Goal: Navigation & Orientation: Find specific page/section

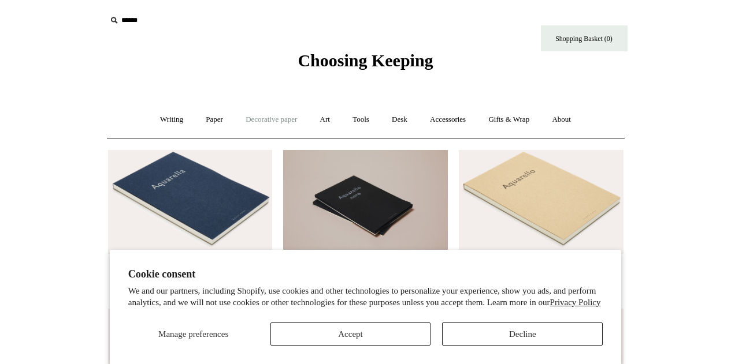
click at [266, 114] on link "Decorative paper +" at bounding box center [271, 120] width 72 height 31
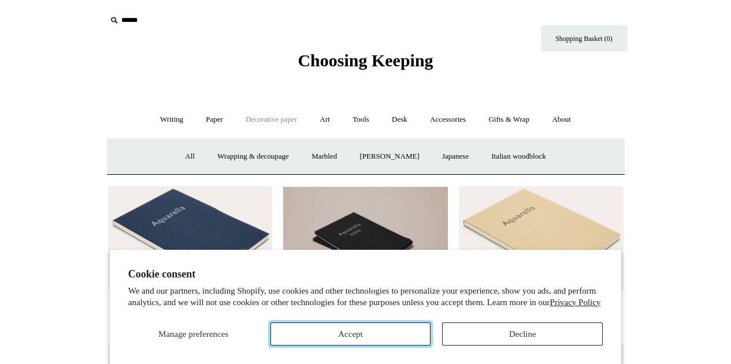
click at [364, 333] on button "Accept" at bounding box center [350, 334] width 161 height 23
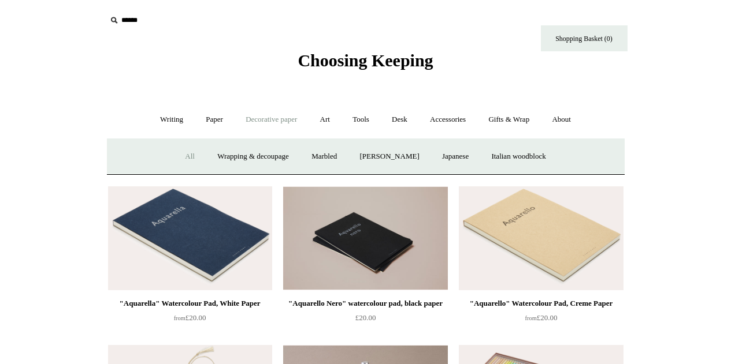
click at [177, 154] on link "All" at bounding box center [189, 157] width 31 height 31
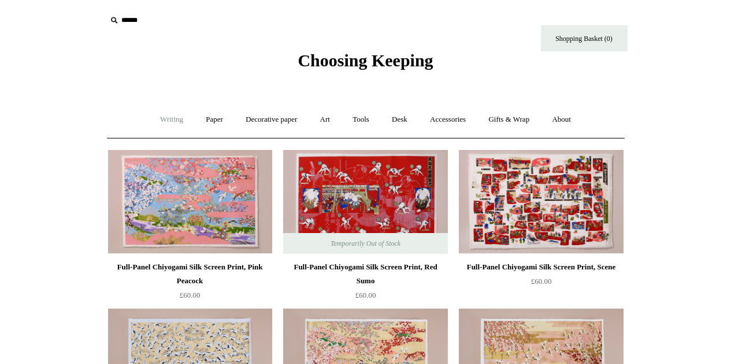
click at [160, 120] on link "Writing +" at bounding box center [172, 120] width 44 height 31
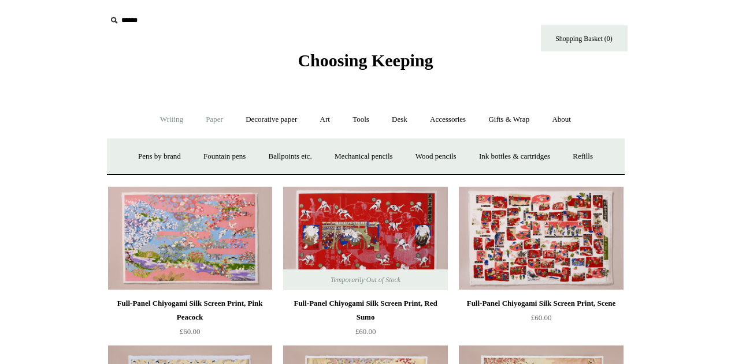
click at [208, 117] on link "Paper +" at bounding box center [214, 120] width 38 height 31
click at [504, 155] on link "Writing paper and envelopes +" at bounding box center [499, 157] width 107 height 31
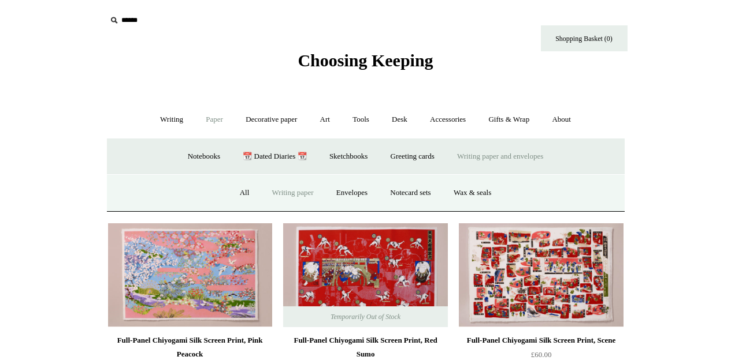
click at [297, 189] on link "Writing paper" at bounding box center [293, 193] width 62 height 31
